Goal: Find specific page/section: Find specific page/section

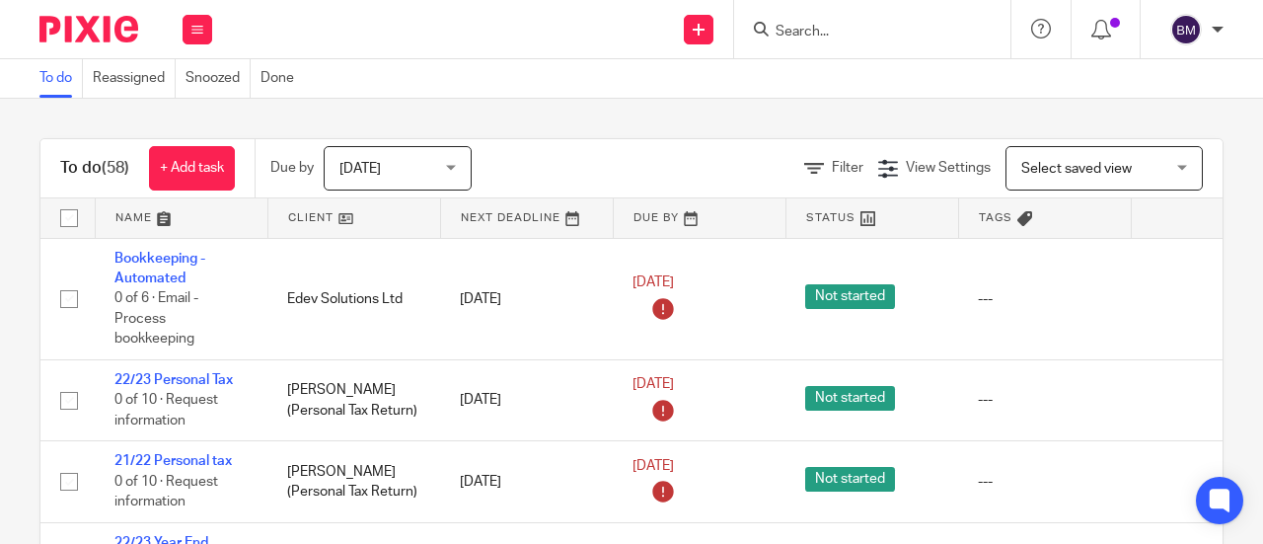
click at [819, 15] on div at bounding box center [872, 29] width 276 height 58
click at [793, 33] on input "Search" at bounding box center [863, 33] width 178 height 18
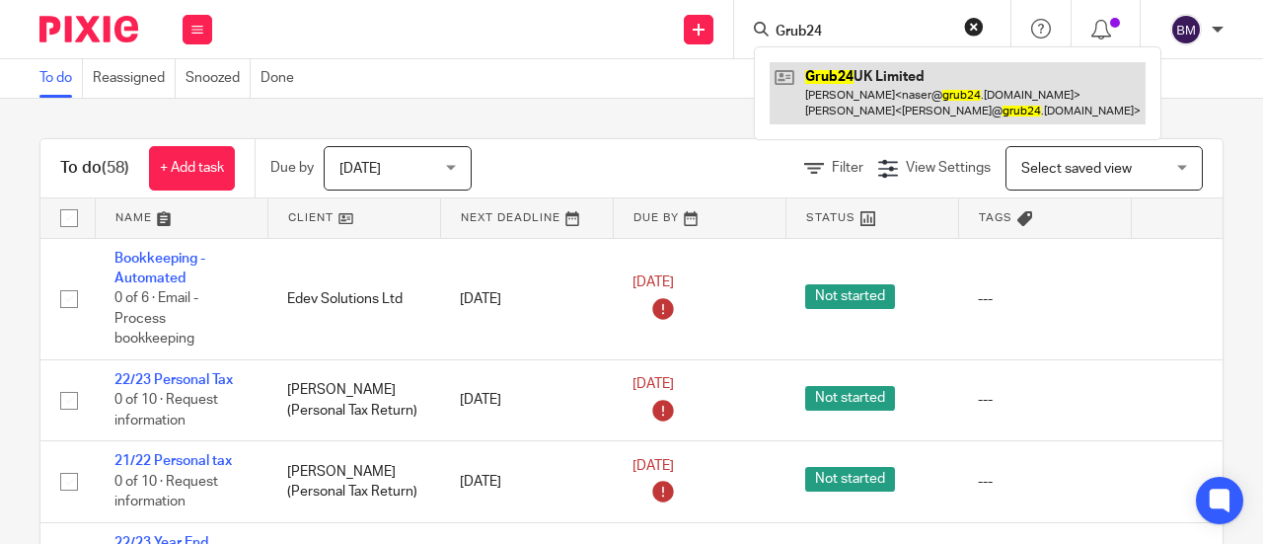
type input "Grub24"
click at [869, 104] on link at bounding box center [958, 92] width 376 height 61
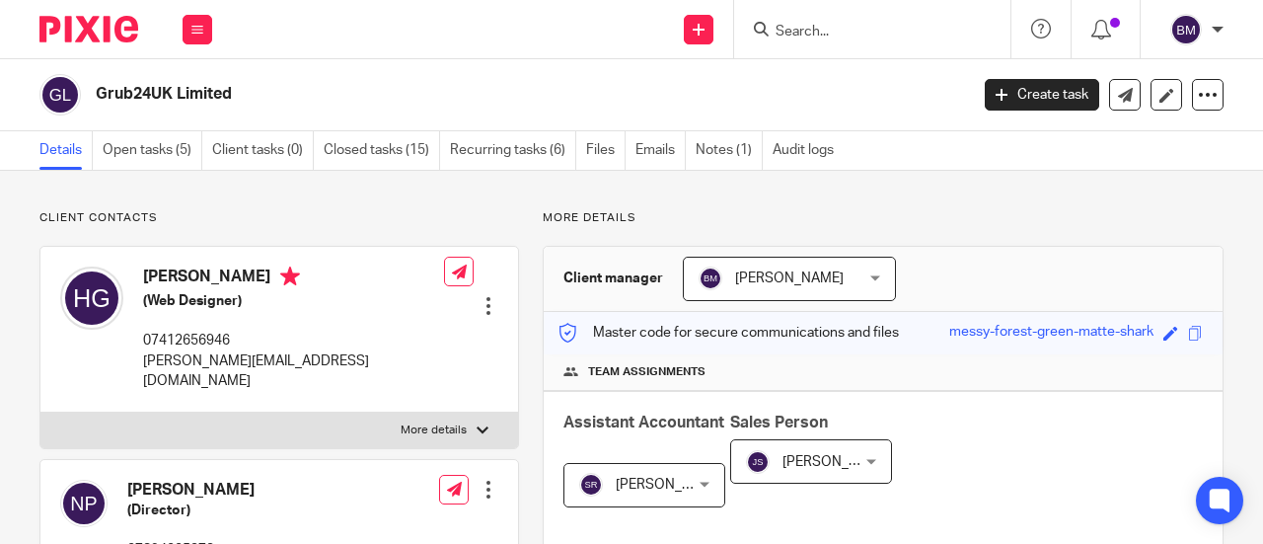
click at [889, 33] on input "Search" at bounding box center [863, 33] width 178 height 18
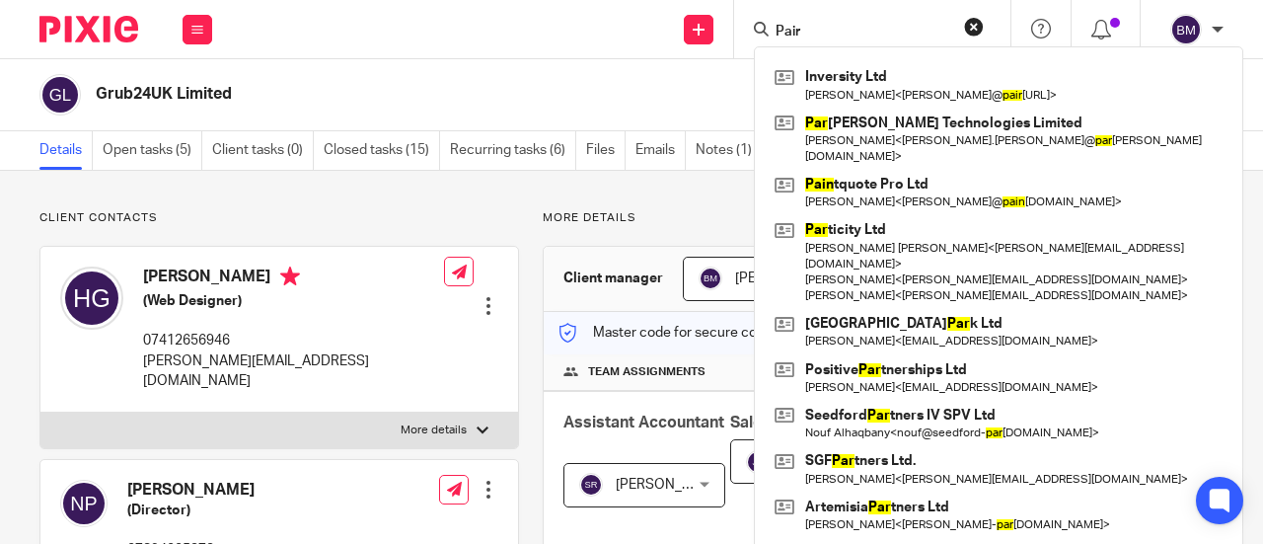
type input "Pair"
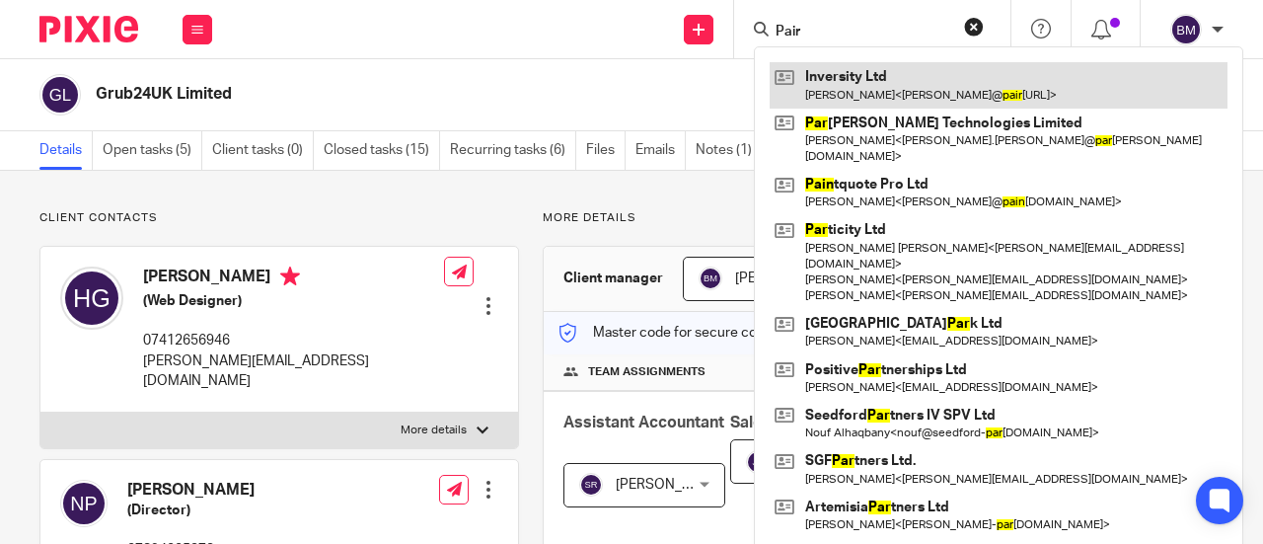
click at [900, 72] on link at bounding box center [999, 84] width 458 height 45
